Goal: Task Accomplishment & Management: Use online tool/utility

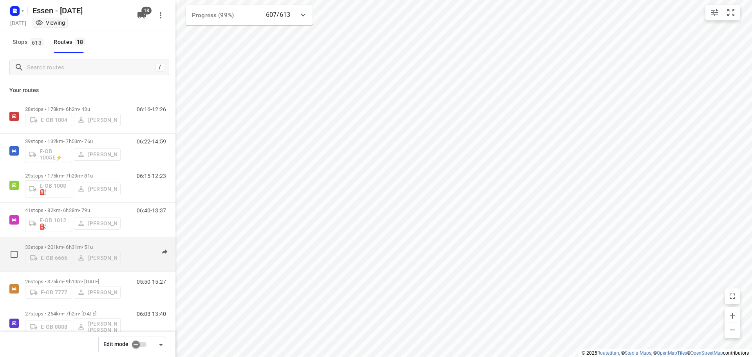
click at [70, 247] on p "33 stops • 201km • 6h31m • [DATE]" at bounding box center [73, 247] width 96 height 6
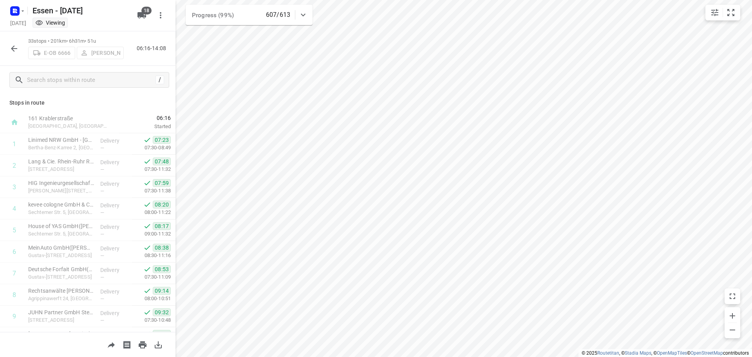
click at [14, 51] on icon "button" at bounding box center [13, 48] width 9 height 9
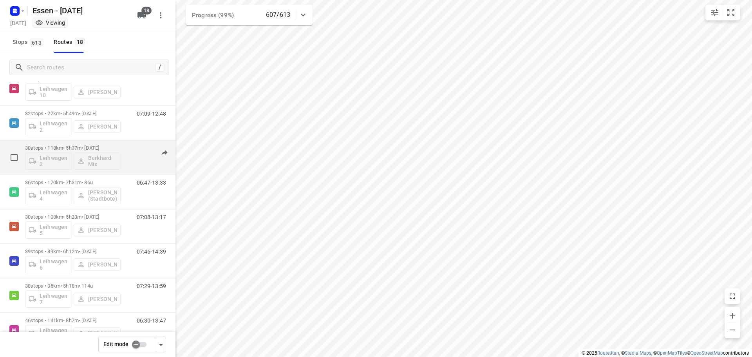
scroll to position [313, 0]
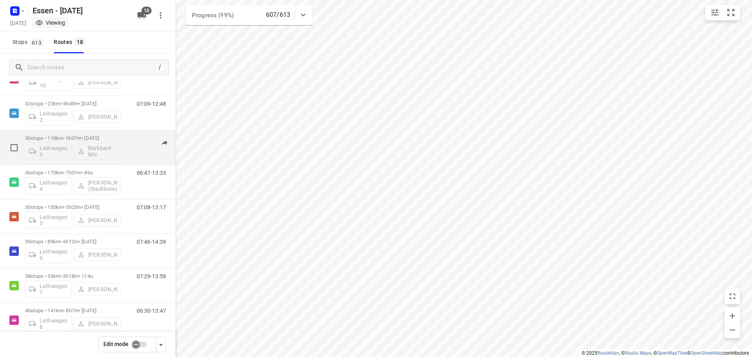
click at [61, 138] on p "30 stops • 118km • 5h37m • [DATE]" at bounding box center [73, 138] width 96 height 6
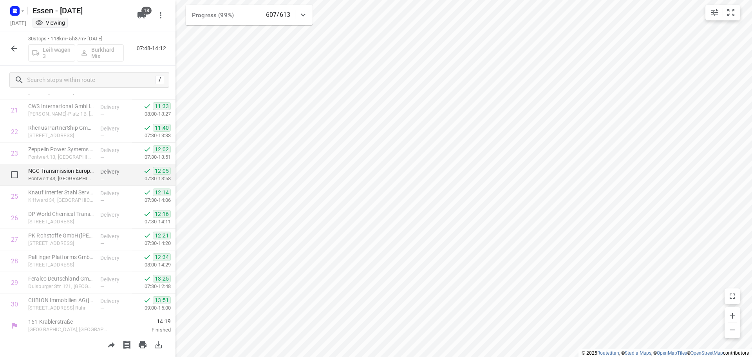
scroll to position [469, 0]
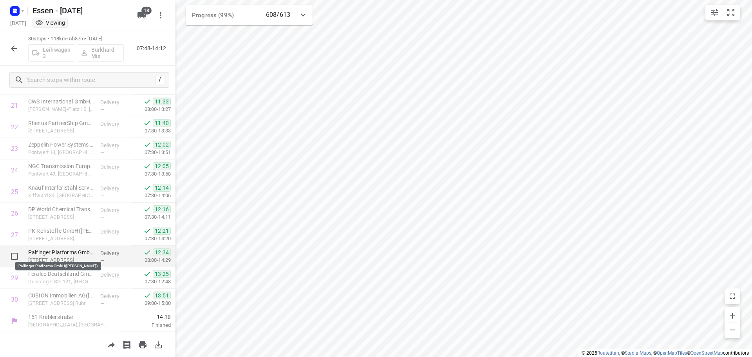
click at [61, 256] on p "Palfinger Platforms GmbH([PERSON_NAME])" at bounding box center [61, 252] width 66 height 8
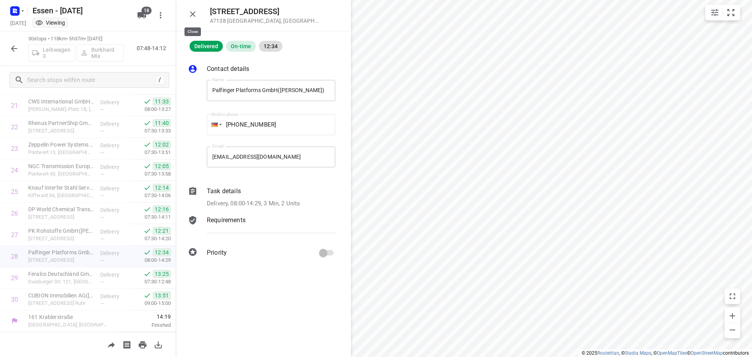
click at [195, 16] on icon "button" at bounding box center [192, 13] width 9 height 9
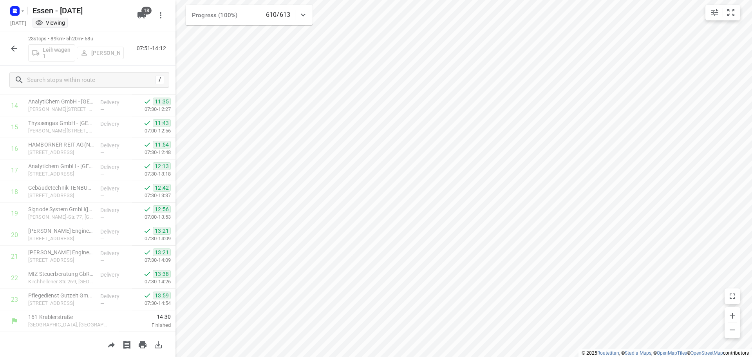
scroll to position [318, 0]
click at [16, 50] on icon "button" at bounding box center [13, 48] width 9 height 9
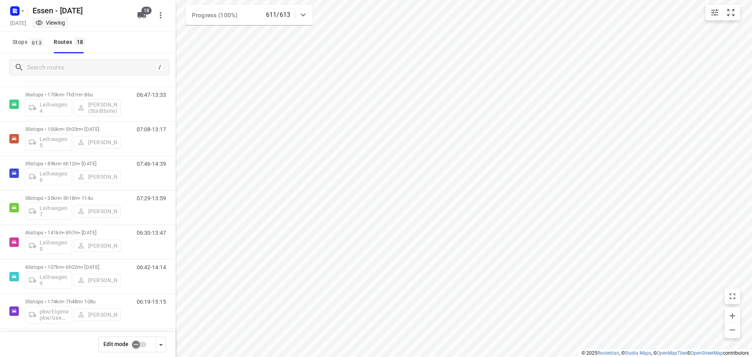
scroll to position [396, 0]
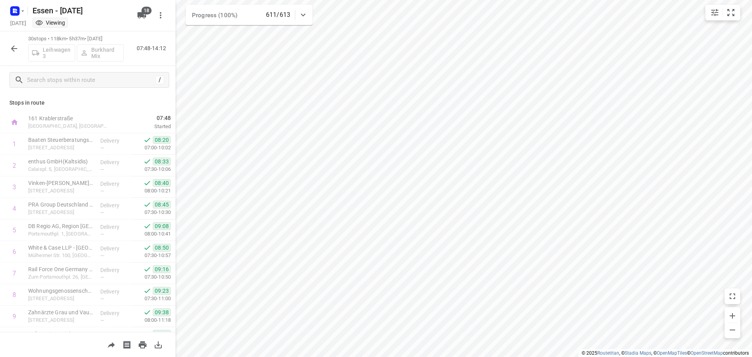
click at [15, 53] on button "button" at bounding box center [14, 49] width 16 height 16
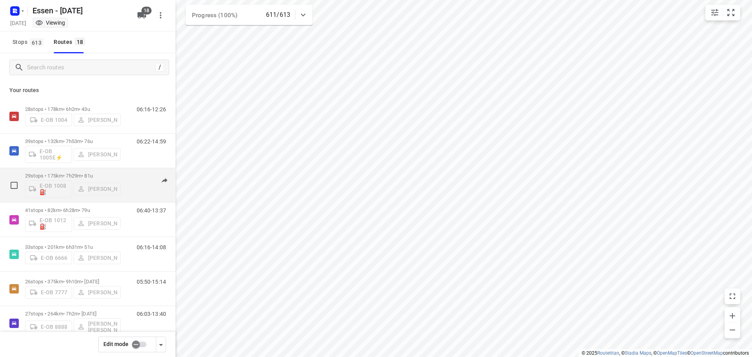
click at [67, 175] on p "29 stops • 175km • 7h29m • [DATE]" at bounding box center [73, 176] width 96 height 6
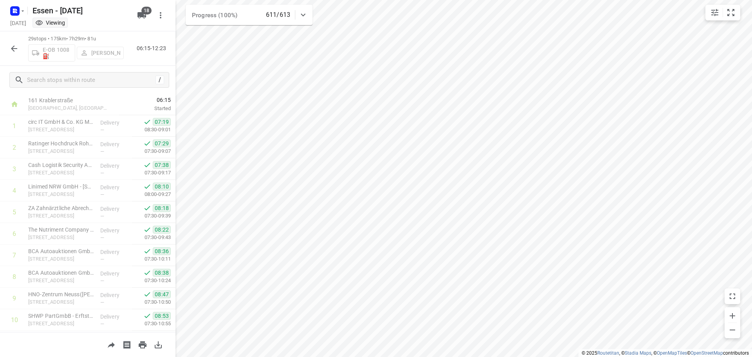
scroll to position [0, 0]
click at [12, 54] on button "button" at bounding box center [14, 49] width 16 height 16
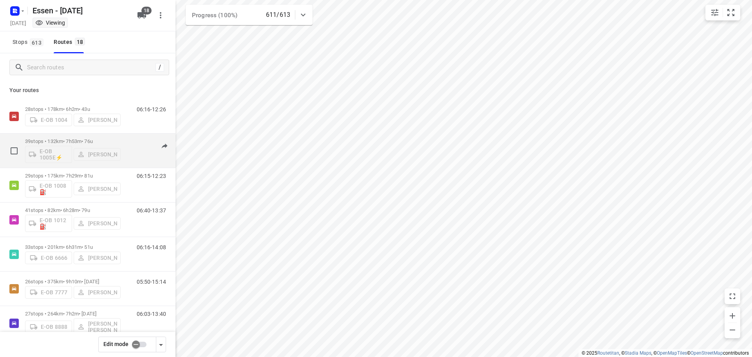
click at [65, 141] on p "39 stops • 132km • 7h53m • [DATE]" at bounding box center [73, 141] width 96 height 6
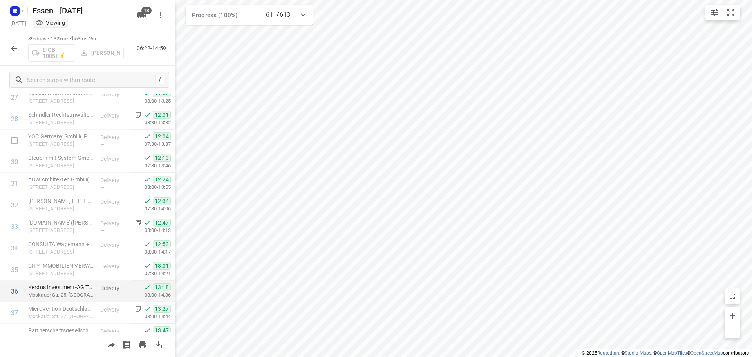
scroll to position [663, 0]
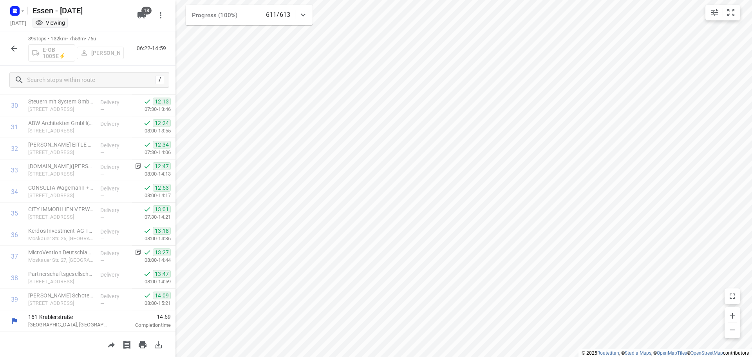
click at [13, 49] on icon "button" at bounding box center [14, 48] width 6 height 6
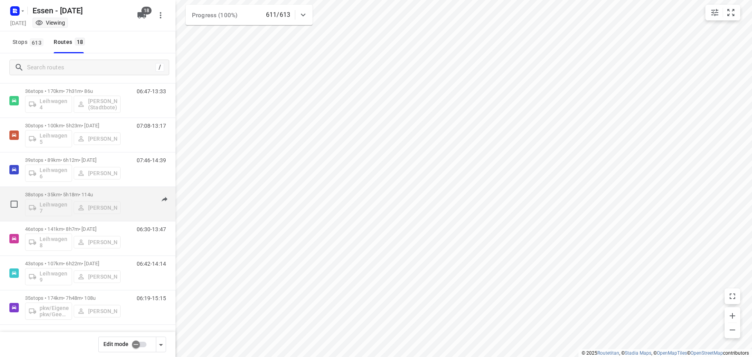
scroll to position [396, 0]
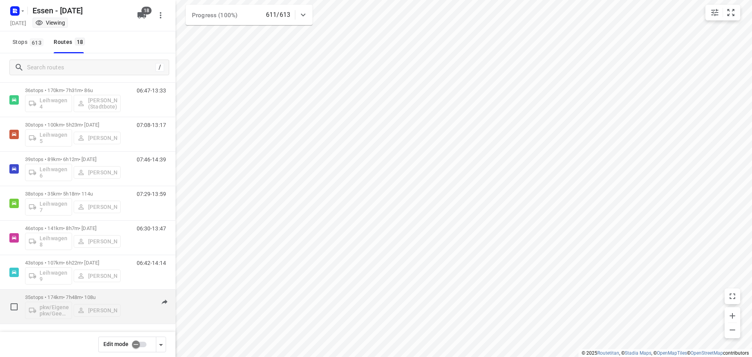
click at [81, 297] on p "35 stops • 174km • 7h48m • [DATE]" at bounding box center [73, 297] width 96 height 6
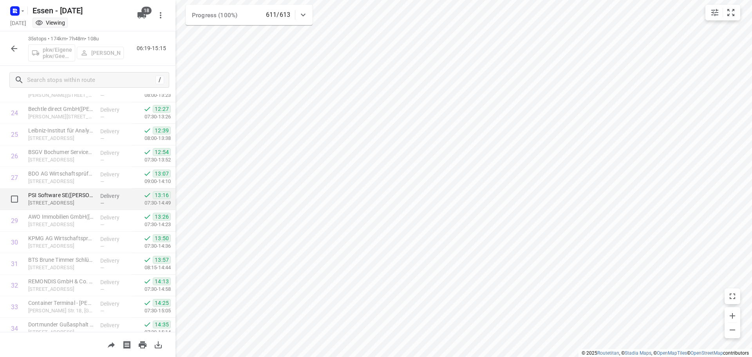
scroll to position [577, 0]
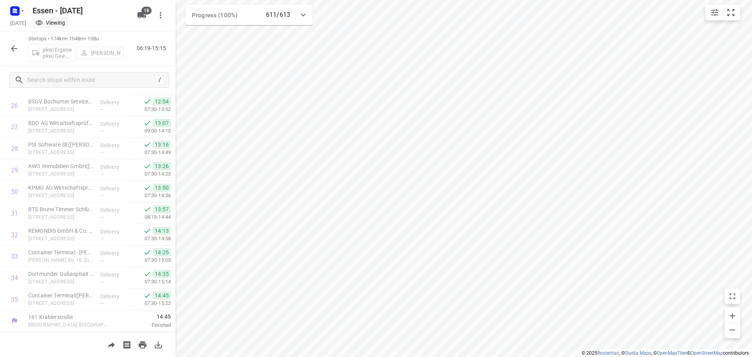
click at [15, 47] on icon "button" at bounding box center [13, 48] width 9 height 9
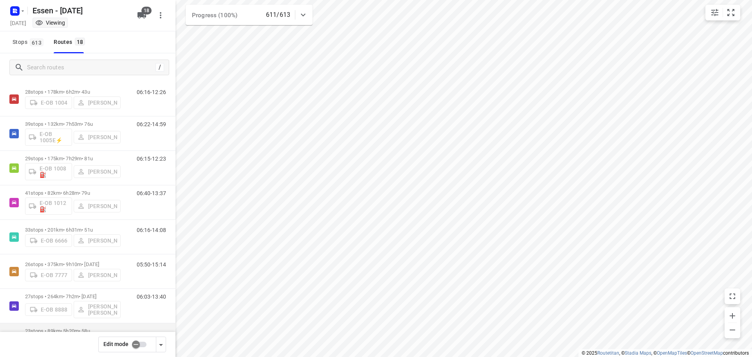
scroll to position [0, 0]
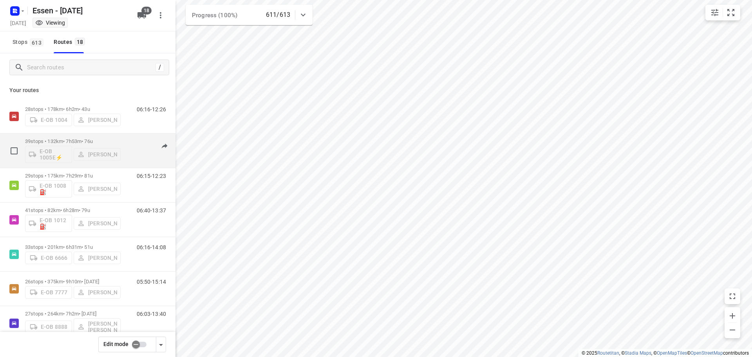
click at [53, 141] on p "39 stops • 132km • 7h53m • [DATE]" at bounding box center [73, 141] width 96 height 6
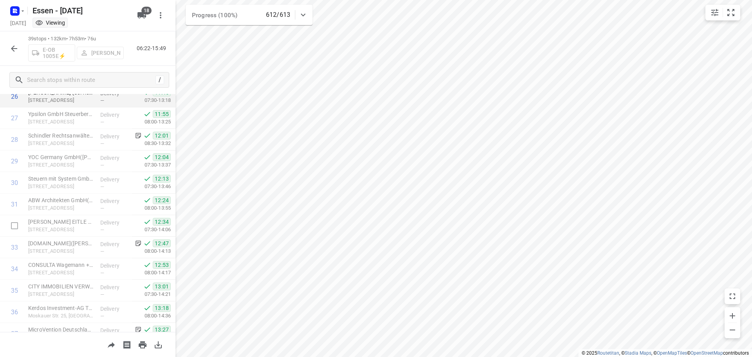
scroll to position [585, 0]
click at [14, 49] on icon "button" at bounding box center [13, 48] width 9 height 9
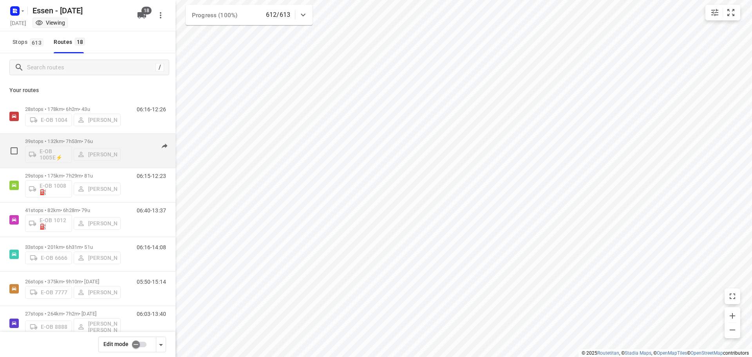
click at [79, 141] on p "39 stops • 132km • 7h53m • [DATE]" at bounding box center [73, 141] width 96 height 6
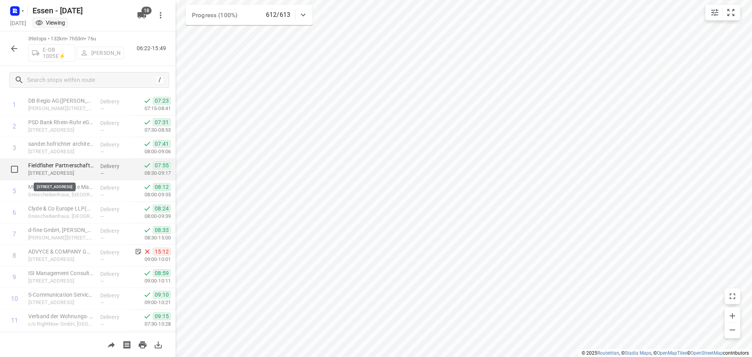
scroll to position [78, 0]
